Goal: Communication & Community: Ask a question

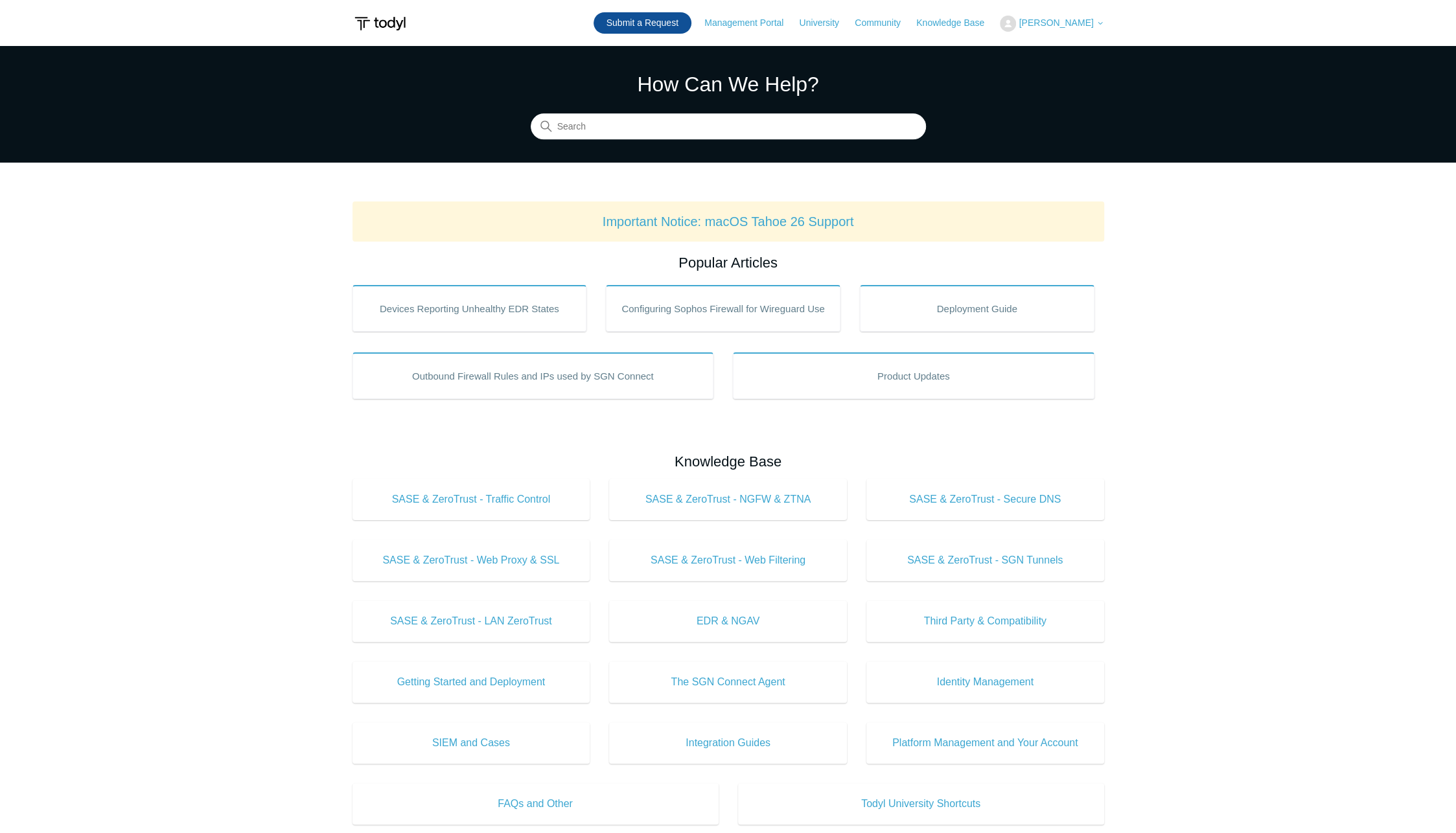
click at [687, 20] on link "Submit a Request" at bounding box center [642, 23] width 97 height 21
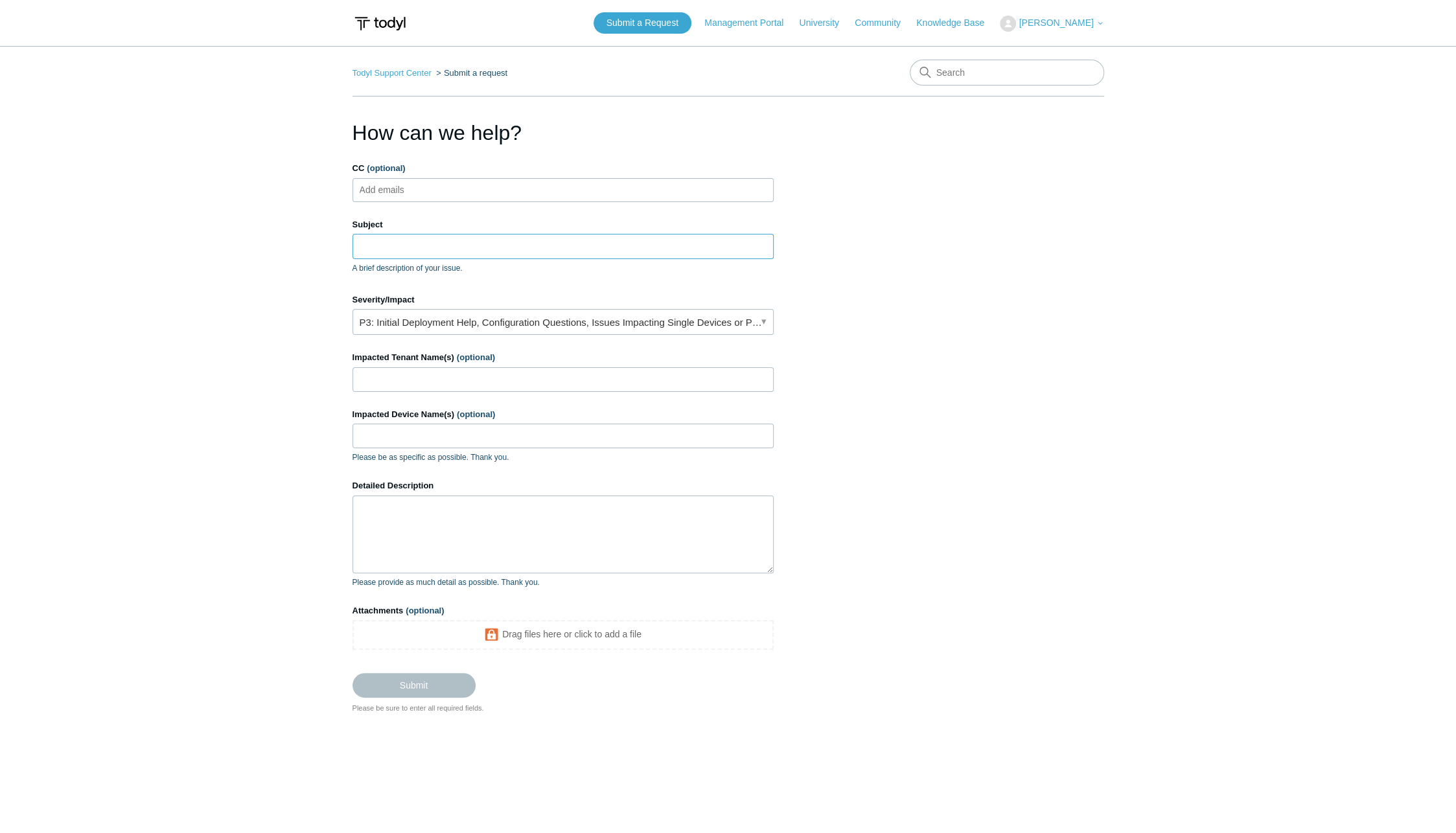
click at [397, 251] on input "Subject" at bounding box center [563, 246] width 421 height 25
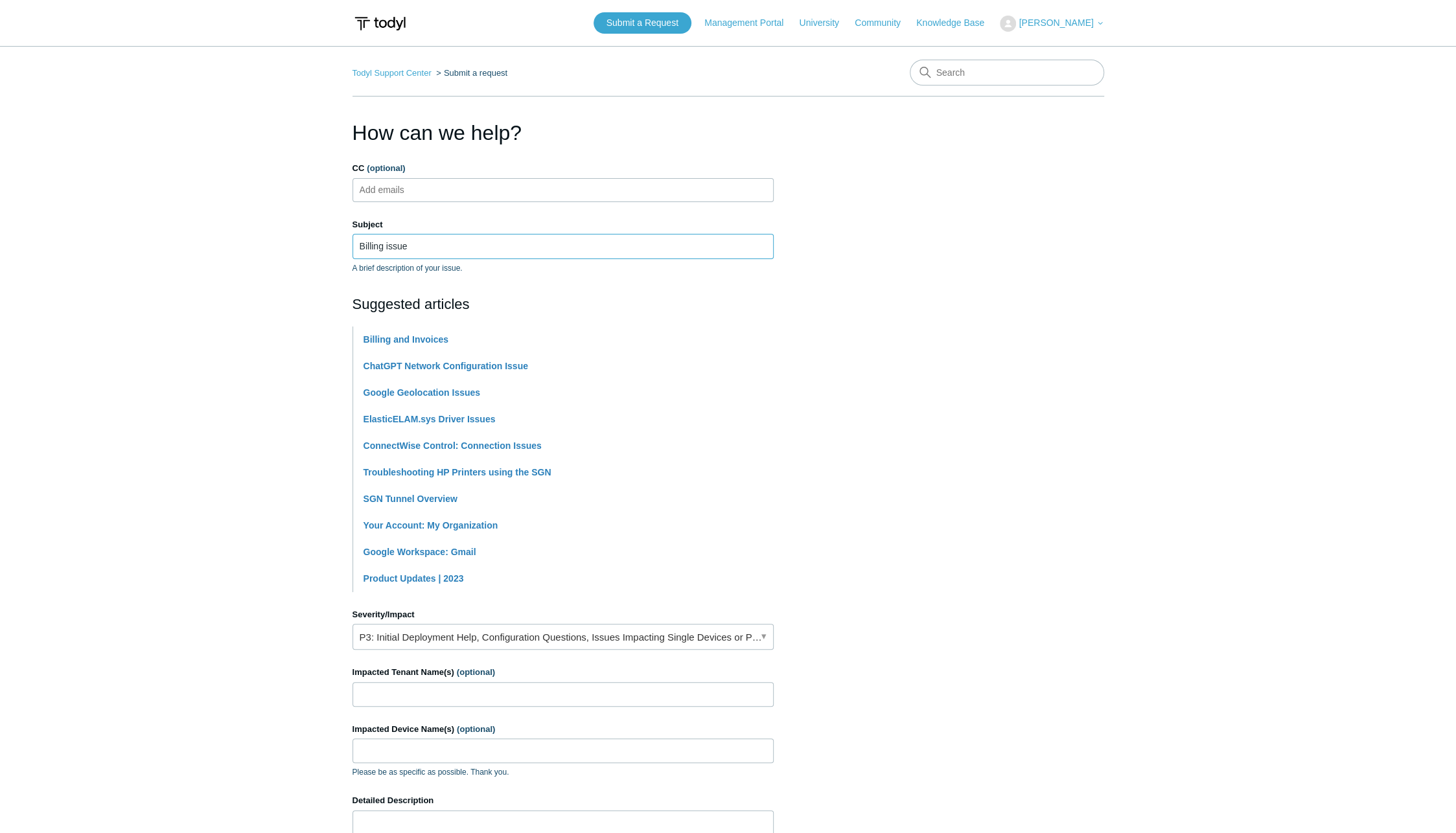
type input "Billing issue"
click at [536, 634] on link "P3: Initial Deployment Help, Configuration Questions, Issues Impacting Single D…" at bounding box center [563, 637] width 421 height 26
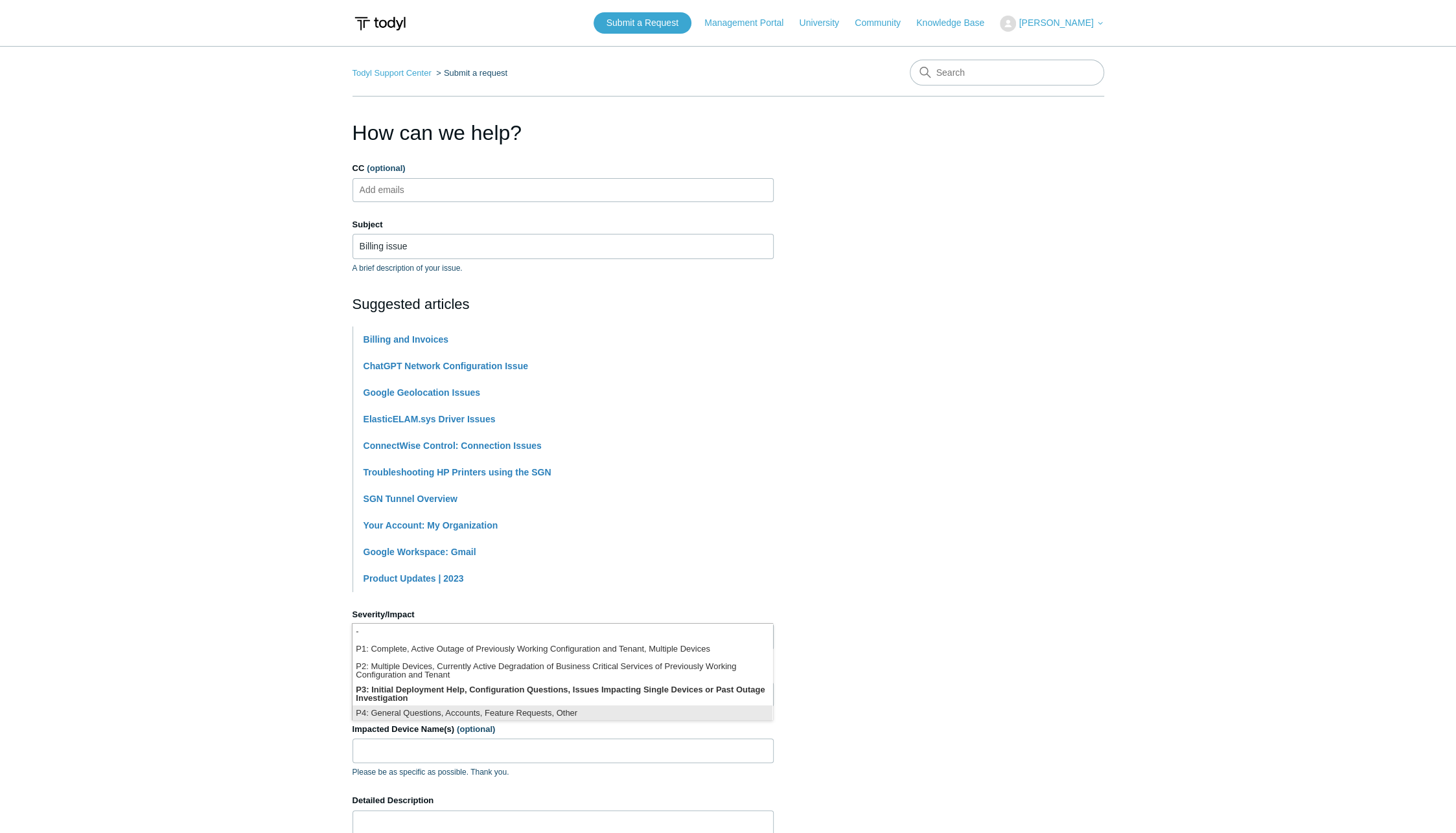
scroll to position [2, 0]
click at [478, 708] on li "P4: General Questions, Accounts, Feature Requests, Other" at bounding box center [563, 711] width 420 height 17
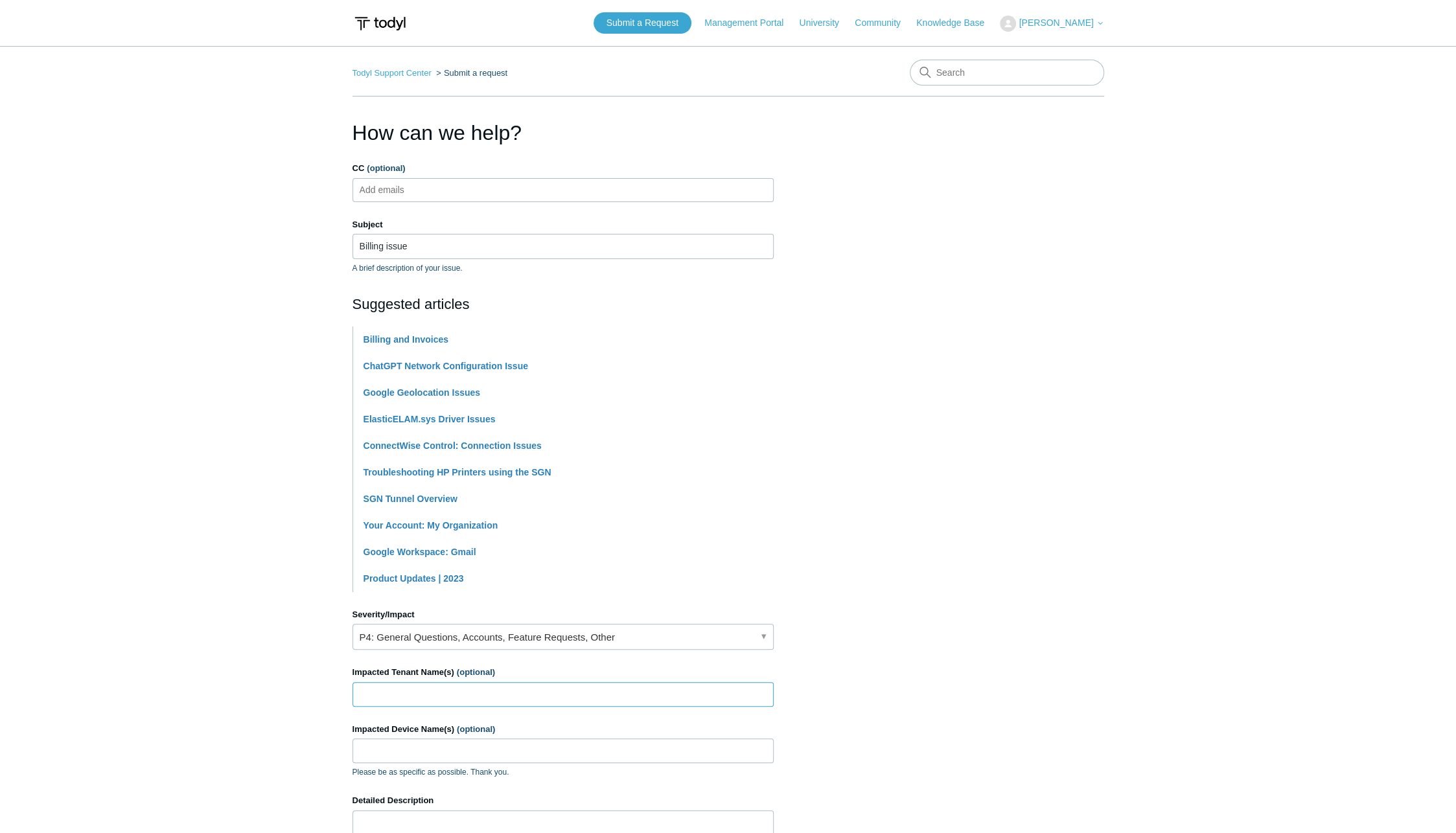
click at [456, 693] on input "Impacted Tenant Name(s) (optional)" at bounding box center [563, 694] width 421 height 25
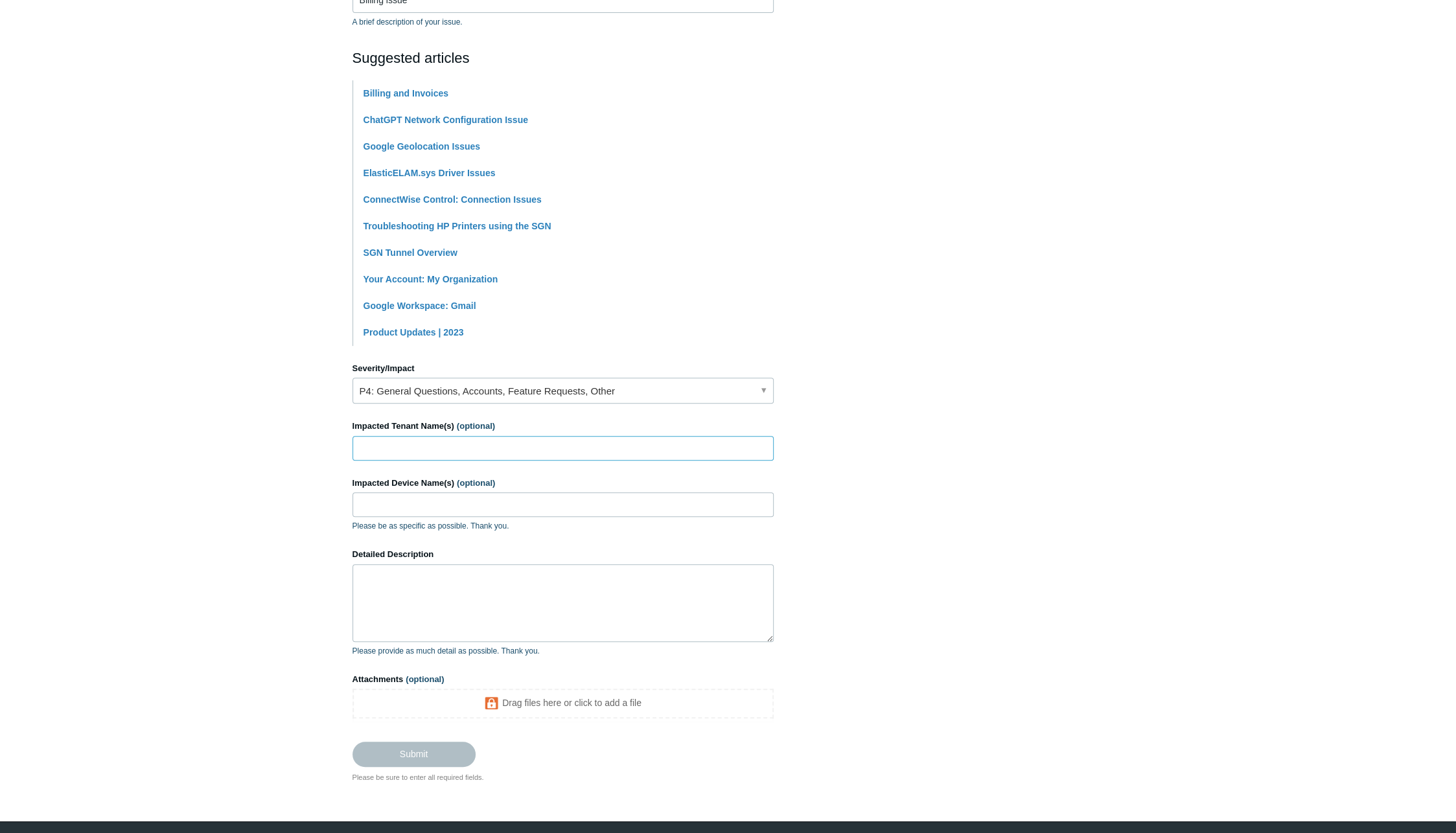
scroll to position [259, 0]
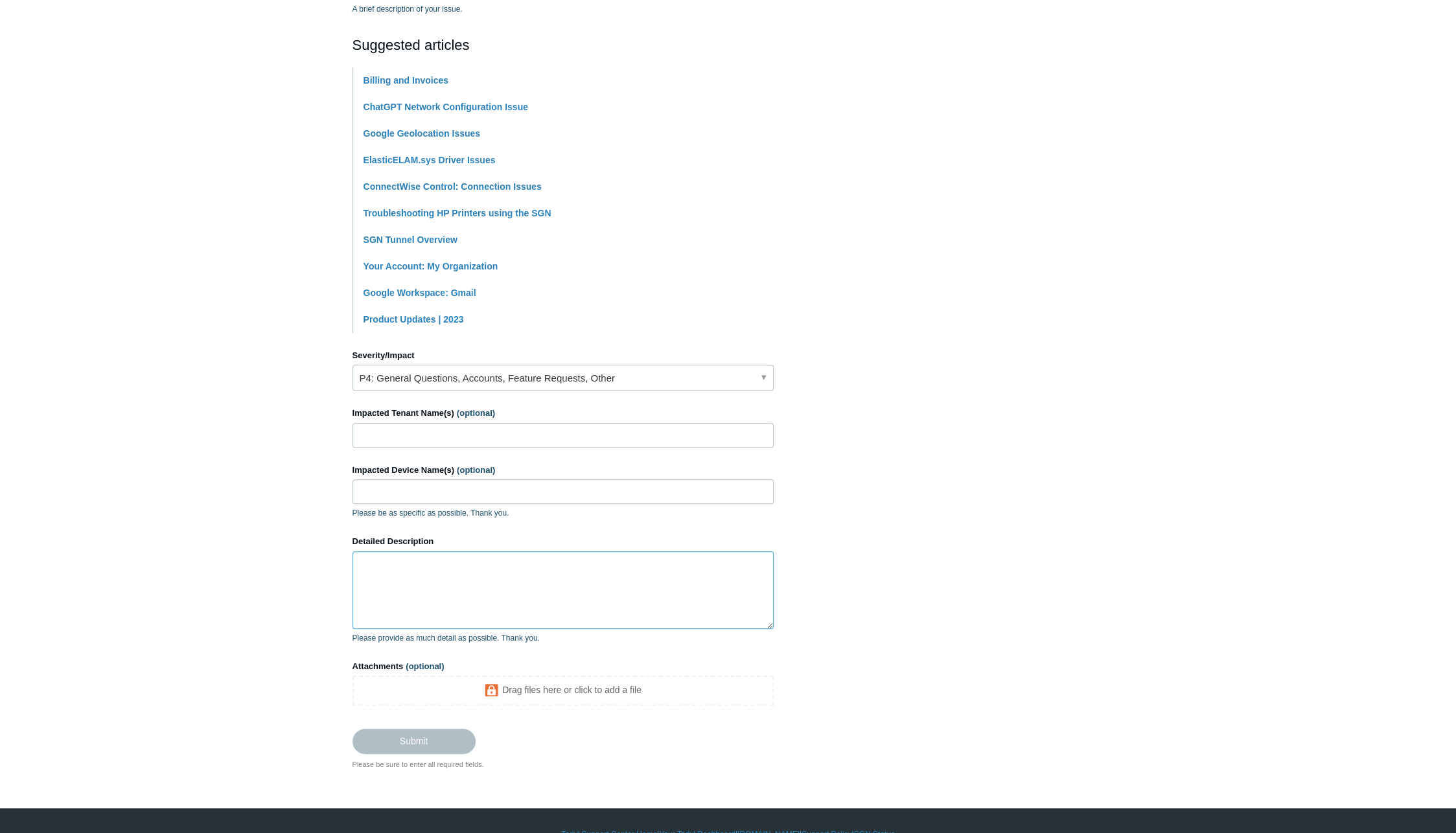
click at [504, 584] on textarea "Detailed Description" at bounding box center [563, 590] width 421 height 78
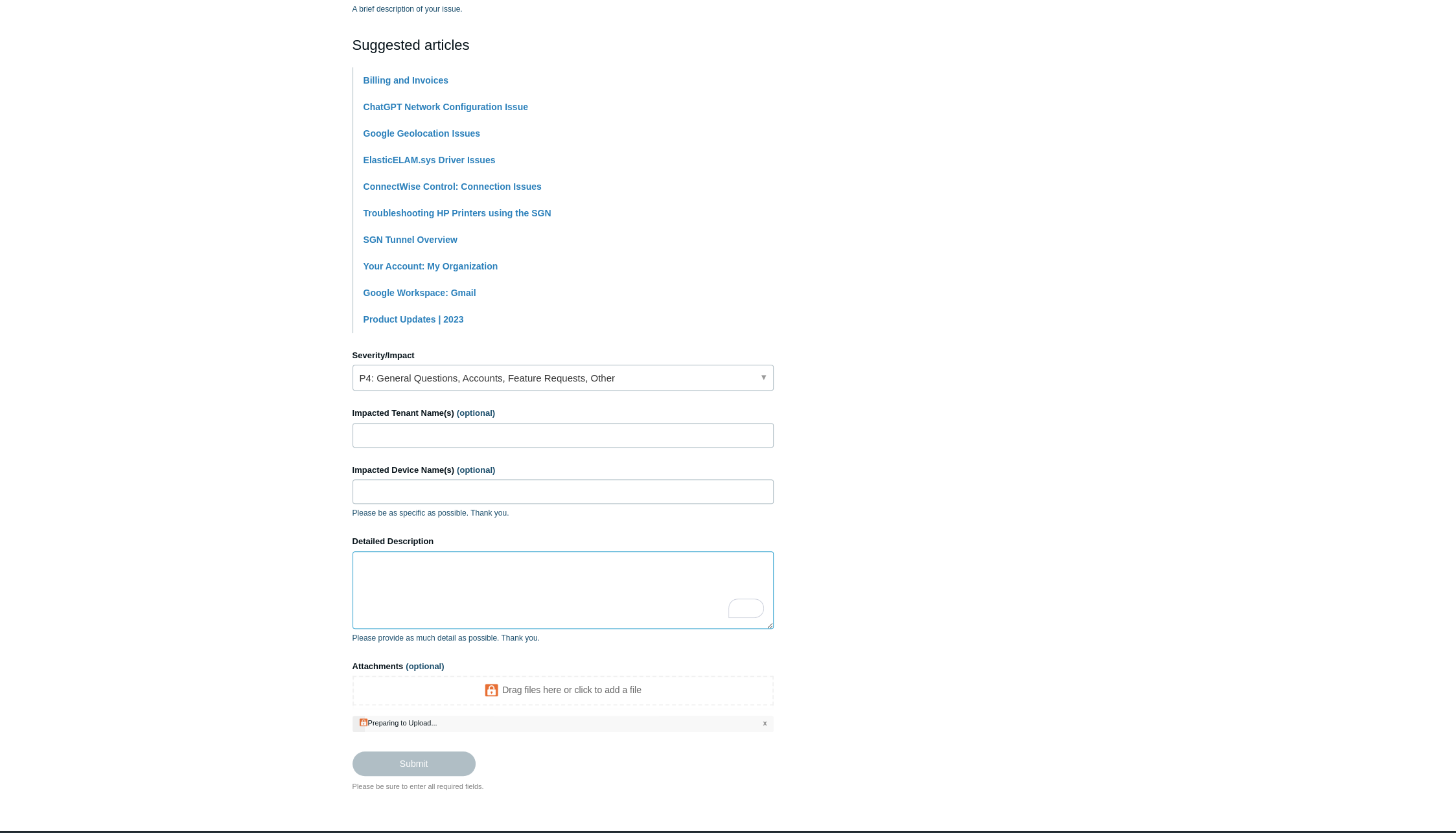
click at [448, 567] on textarea "Detailed Description" at bounding box center [563, 590] width 421 height 78
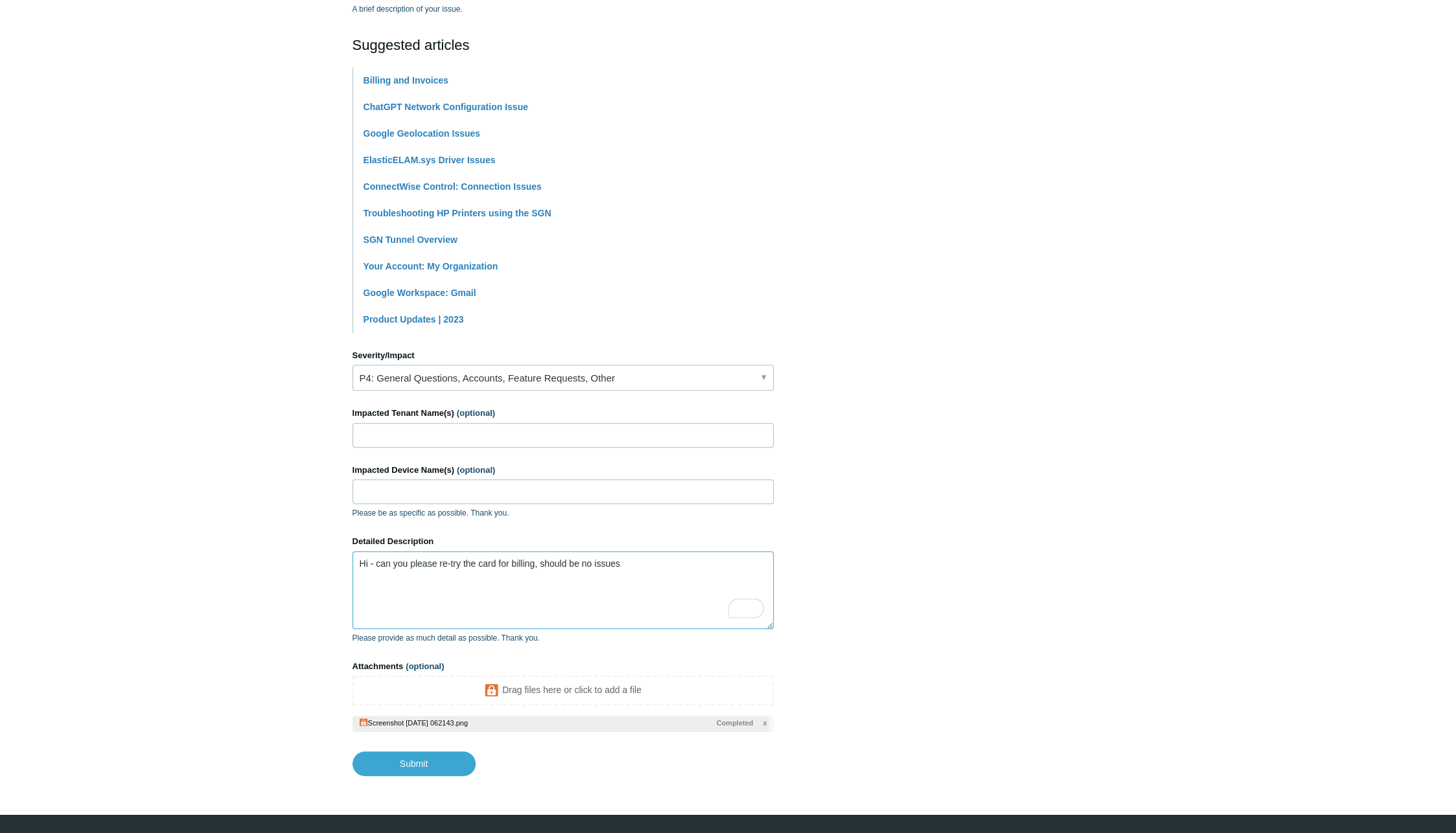
click at [638, 561] on textarea "Hi - can you please re-try the card for billing, should be no issues" at bounding box center [563, 590] width 421 height 78
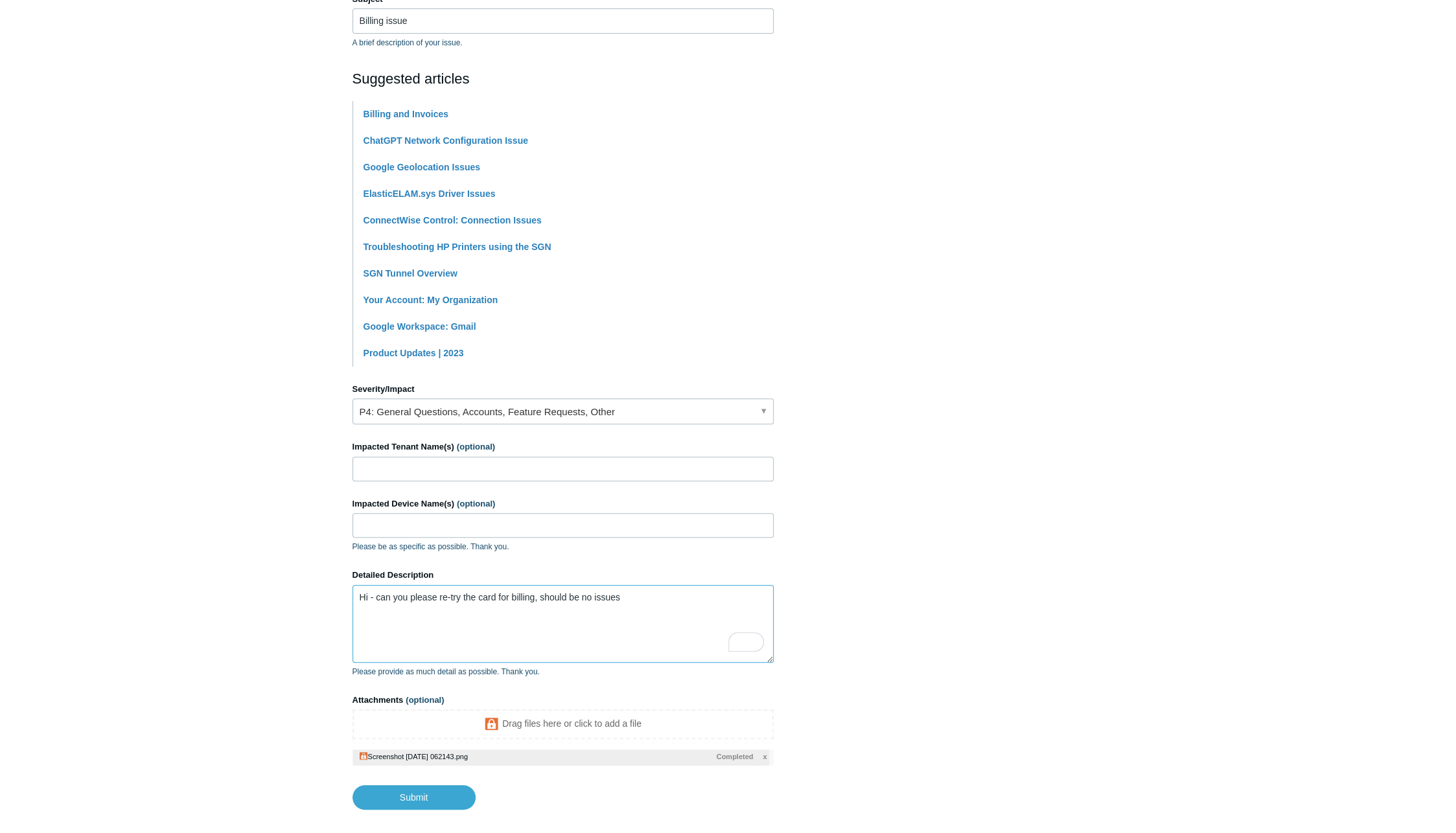
scroll to position [290, 0]
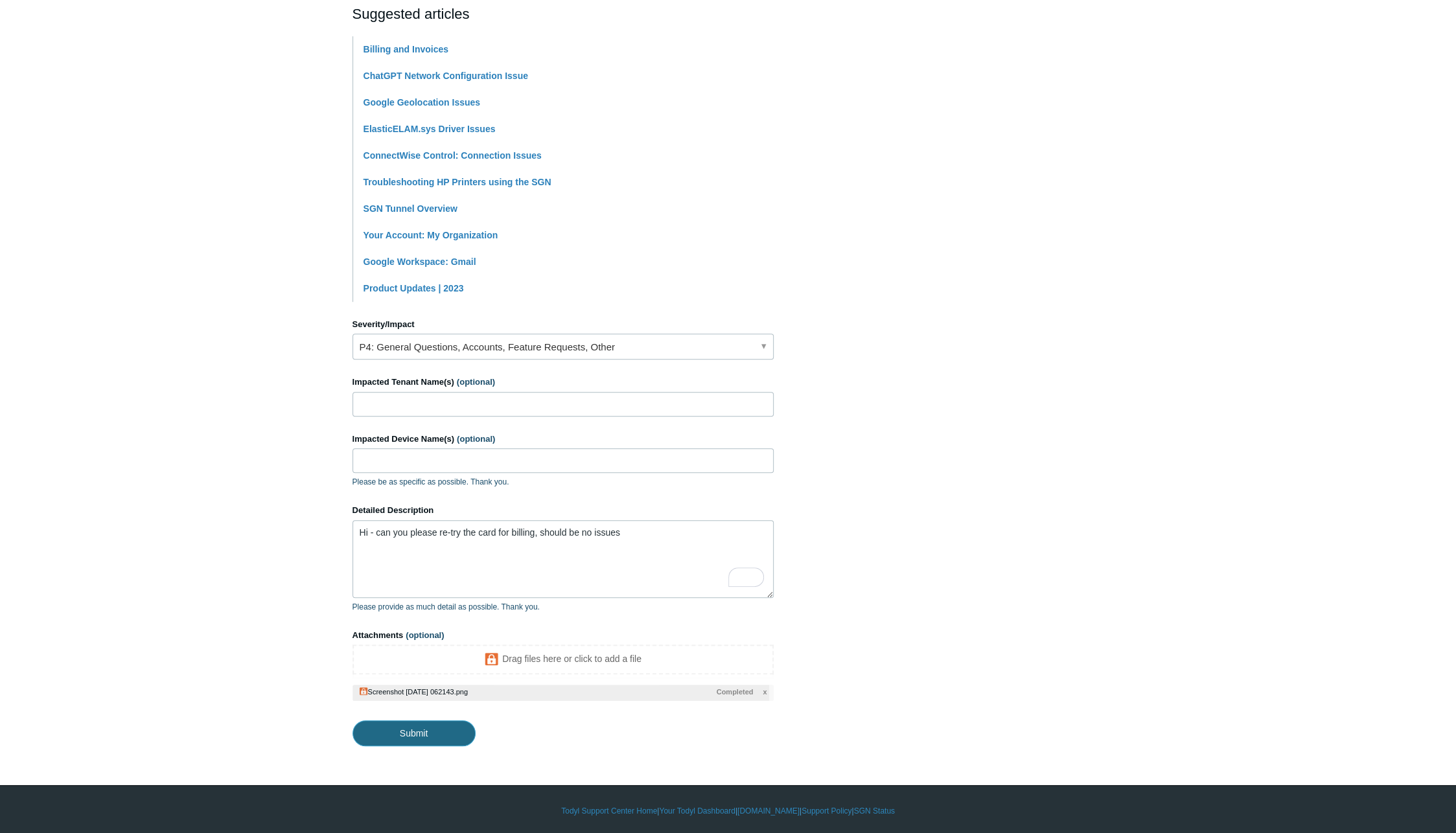
click at [435, 733] on input "Submit" at bounding box center [414, 733] width 123 height 26
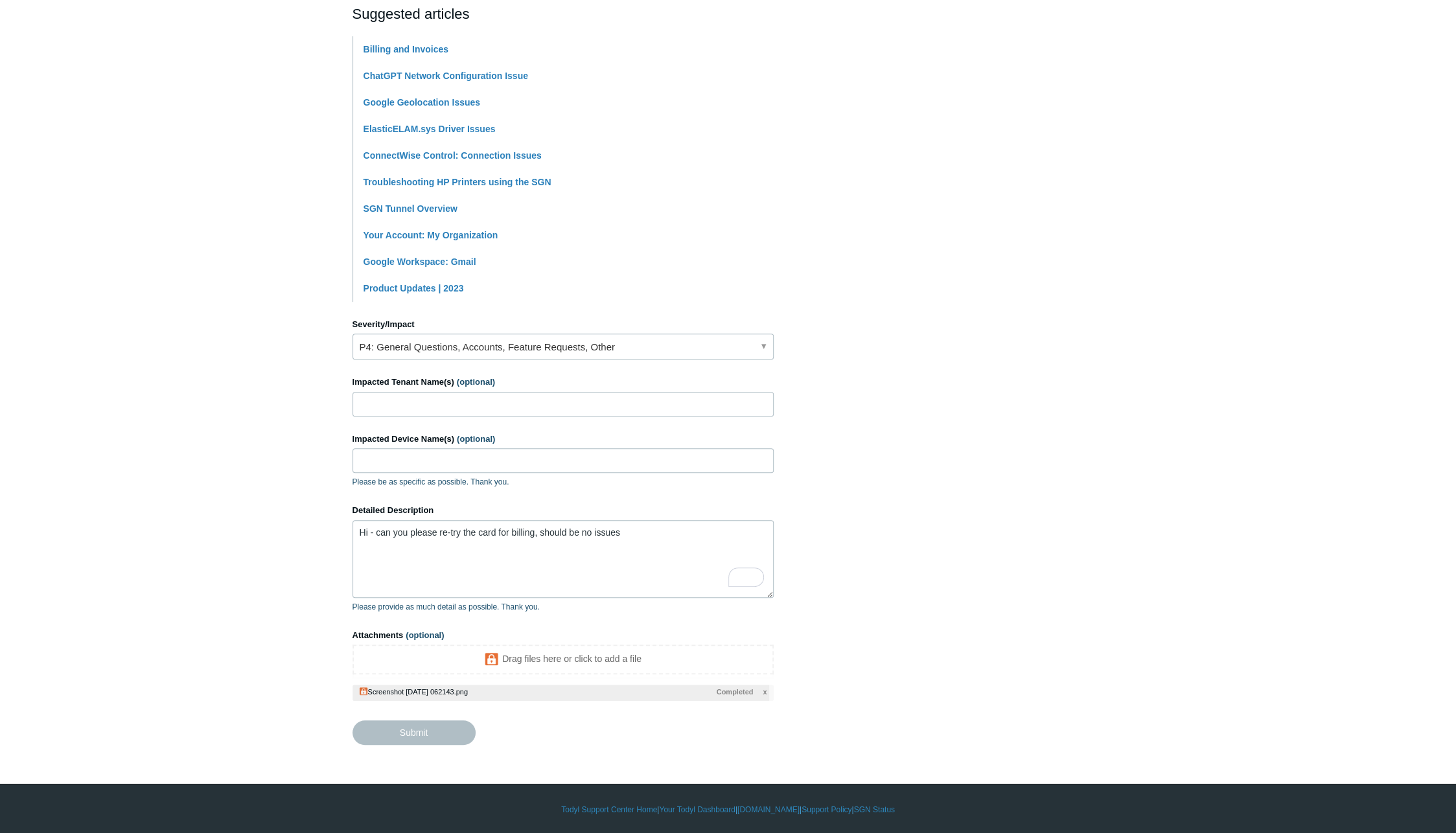
type textarea "Hi - can you please re-try the card for billing, should be no issues This ticke…"
